Goal: Navigation & Orientation: Understand site structure

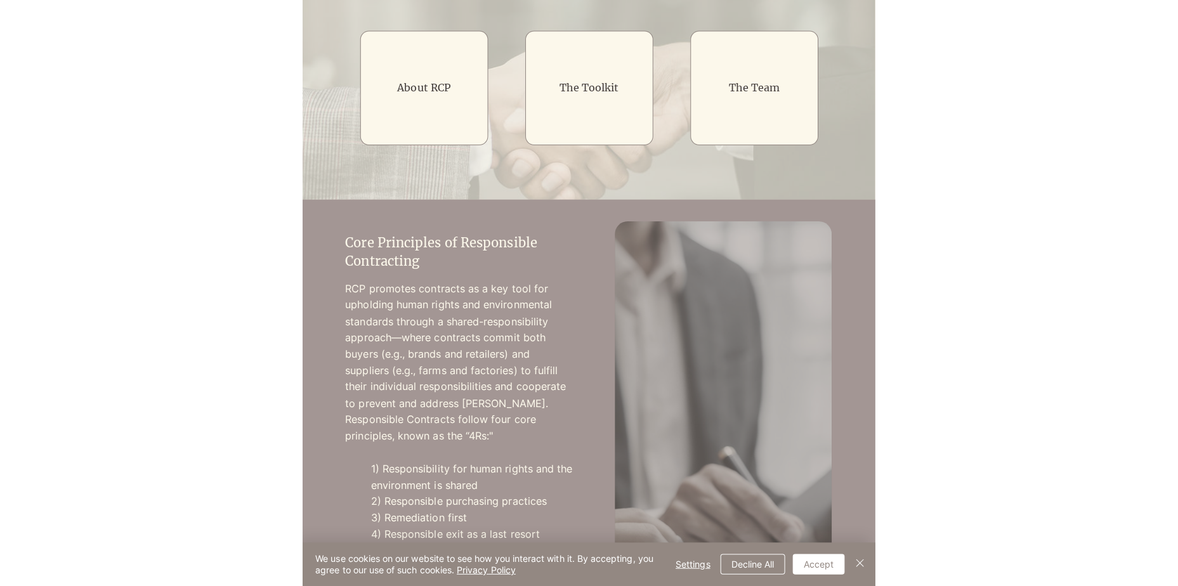
scroll to position [254, 0]
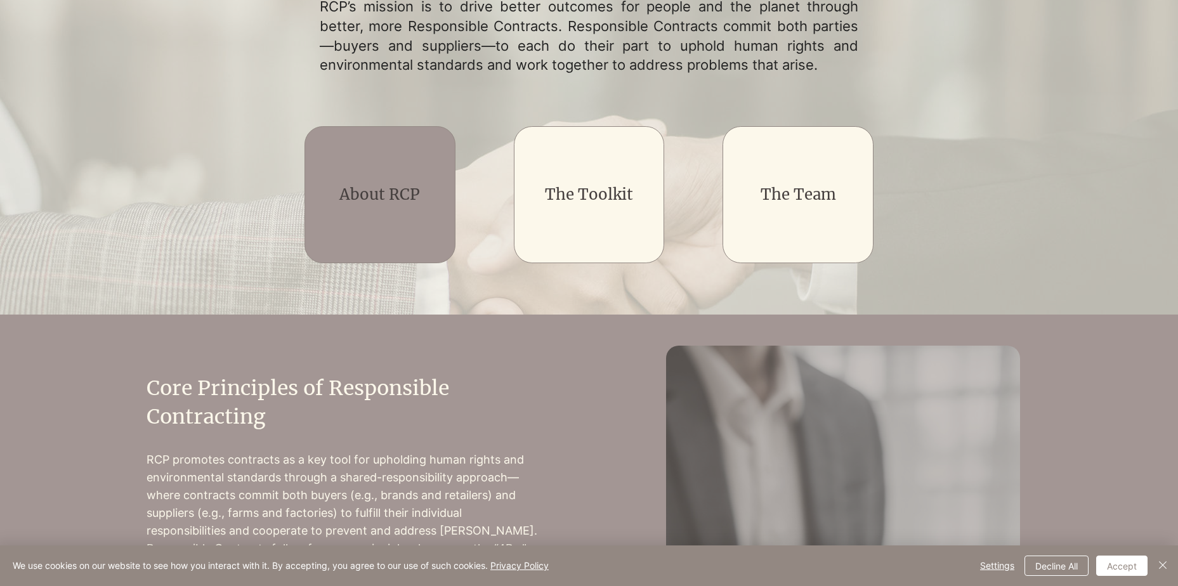
click at [371, 185] on link "About RCP" at bounding box center [379, 195] width 81 height 20
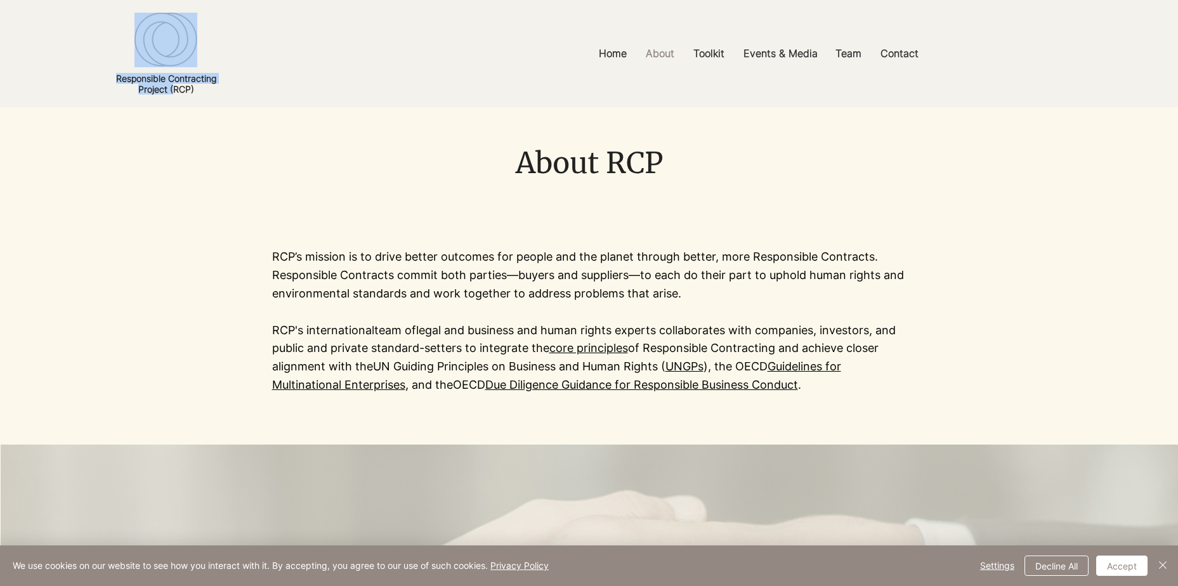
drag, startPoint x: 112, startPoint y: 78, endPoint x: 171, endPoint y: 89, distance: 60.1
click at [171, 89] on section "Responsible Contracting Project (RCP) Home About Core Principles Uptake FAQs To…" at bounding box center [589, 53] width 1178 height 107
drag, startPoint x: 171, startPoint y: 89, endPoint x: 264, endPoint y: 69, distance: 95.6
click at [159, 100] on div at bounding box center [166, 53] width 105 height 107
click at [192, 70] on div at bounding box center [166, 53] width 105 height 107
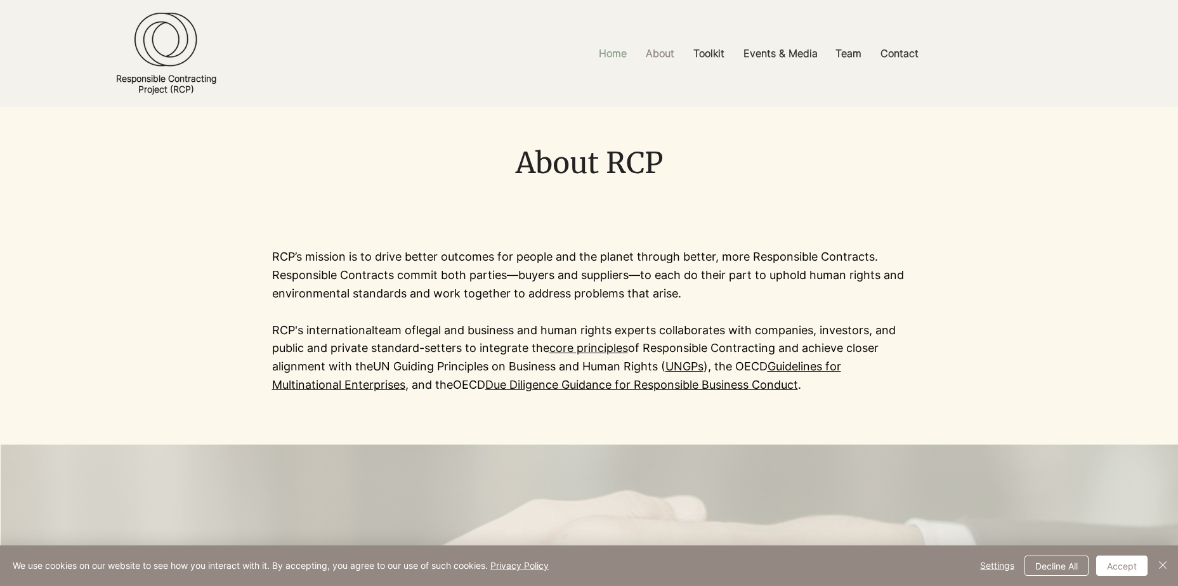
click at [567, 49] on p "Home" at bounding box center [613, 53] width 41 height 29
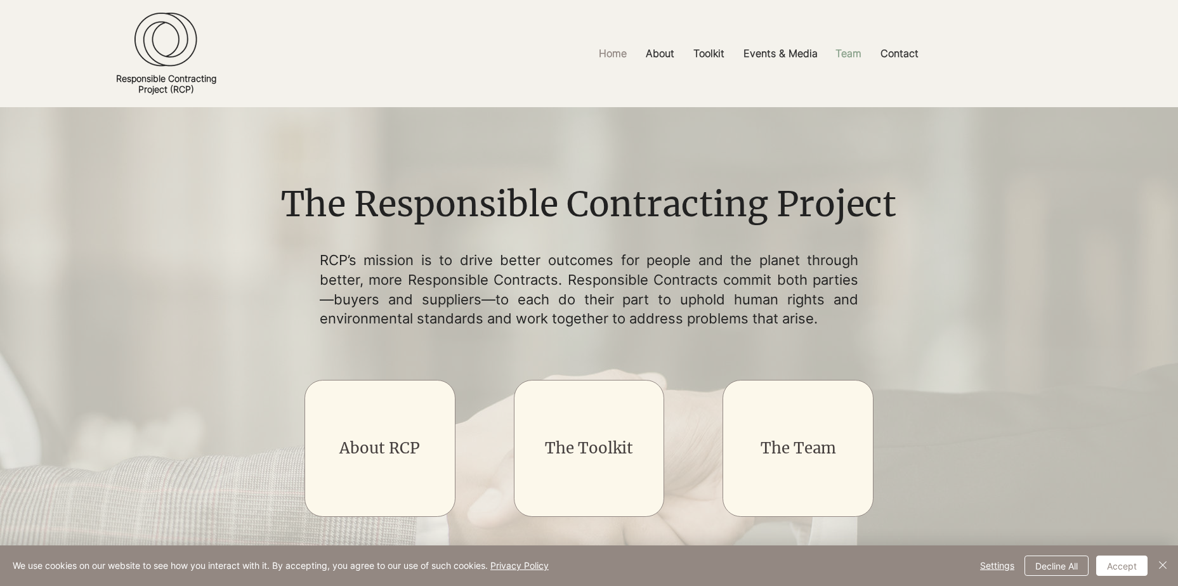
click at [567, 53] on p "Team" at bounding box center [848, 53] width 39 height 29
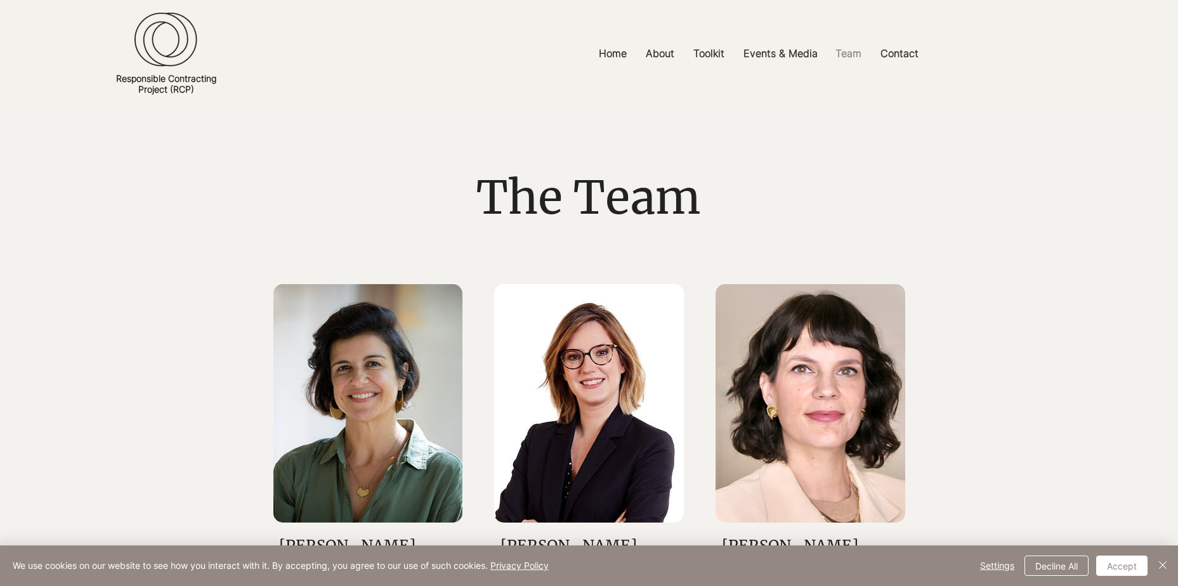
click at [185, 58] on img at bounding box center [166, 40] width 63 height 55
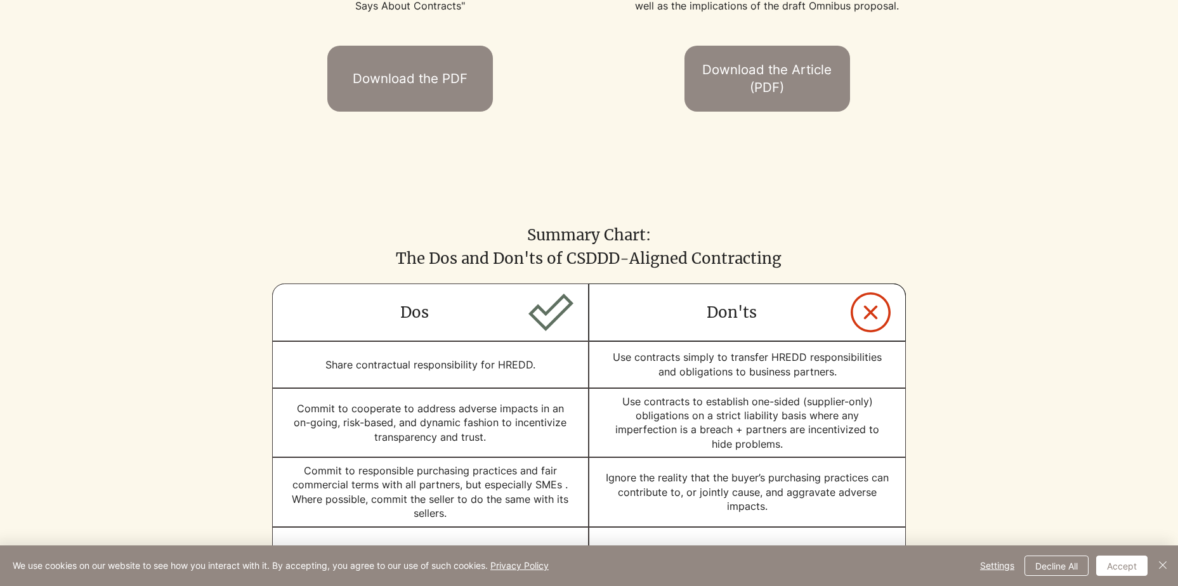
scroll to position [888, 0]
